Goal: Browse casually

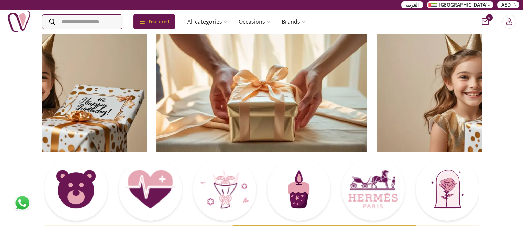
click at [483, 5] on span "[GEOGRAPHIC_DATA]" at bounding box center [463, 4] width 49 height 7
